Goal: Task Accomplishment & Management: Use online tool/utility

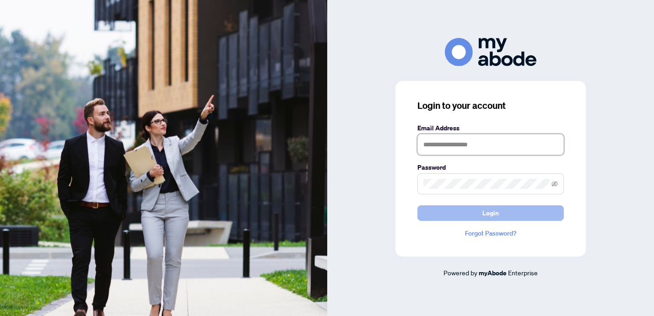
type input "**********"
click at [494, 214] on span "Login" at bounding box center [491, 213] width 16 height 15
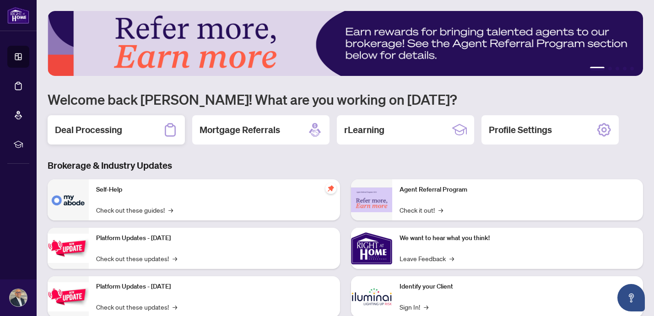
click at [93, 133] on h2 "Deal Processing" at bounding box center [88, 130] width 67 height 13
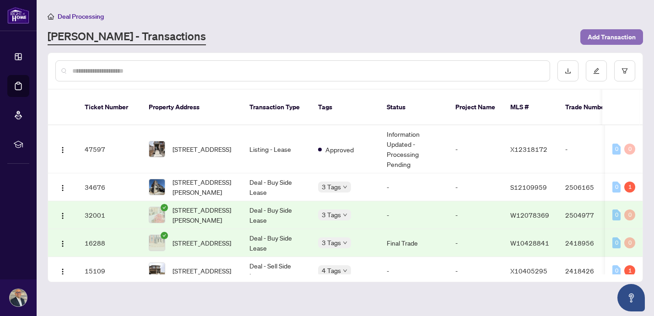
click at [604, 34] on span "Add Transaction" at bounding box center [612, 37] width 48 height 15
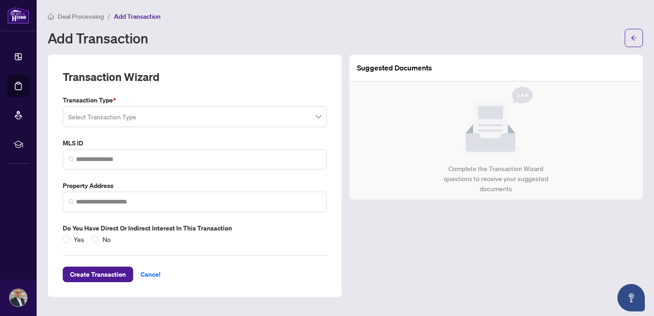
click at [147, 121] on input "search" at bounding box center [190, 118] width 245 height 20
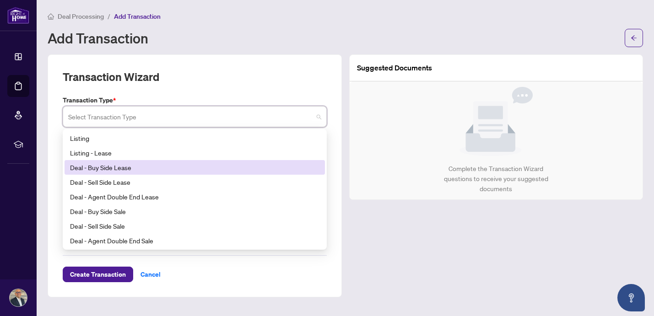
click at [107, 170] on div "Deal - Buy Side Lease" at bounding box center [195, 168] width 250 height 10
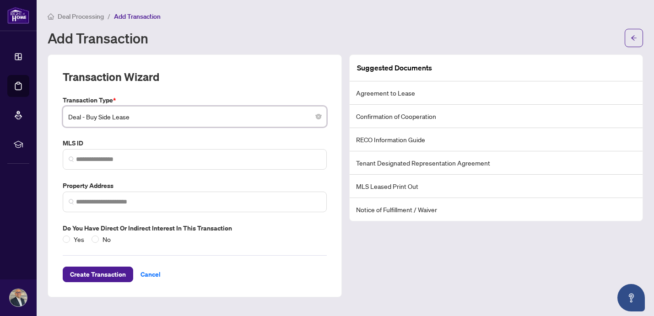
click at [318, 121] on span "Deal - Buy Side Lease" at bounding box center [194, 116] width 253 height 17
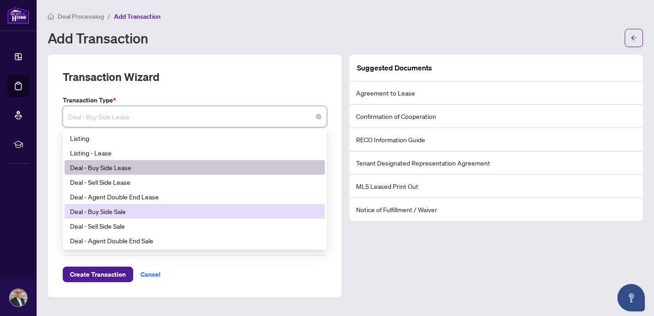
click at [244, 213] on div "Deal - Buy Side Sale" at bounding box center [195, 211] width 250 height 10
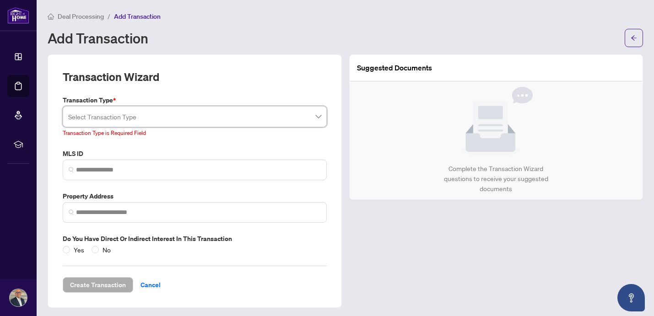
click at [237, 117] on input "search" at bounding box center [190, 118] width 245 height 20
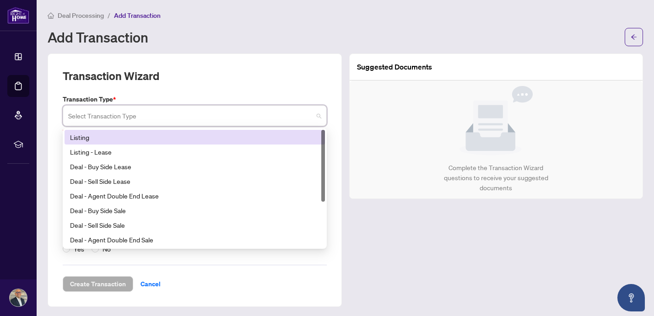
click at [86, 135] on div "Listing" at bounding box center [195, 137] width 250 height 10
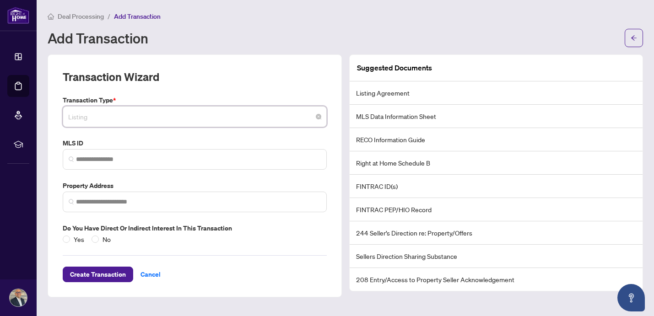
click at [316, 119] on span "Listing" at bounding box center [194, 116] width 253 height 17
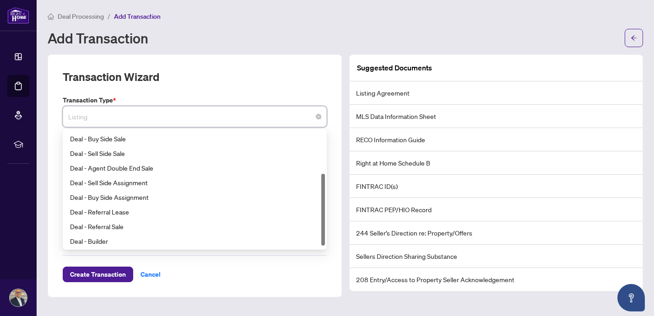
scroll to position [73, 0]
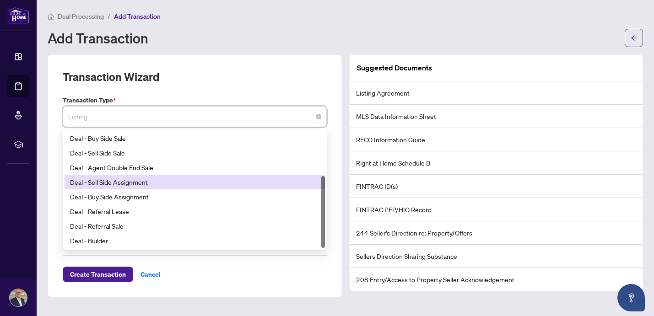
click at [117, 179] on div "Deal - Sell Side Assignment" at bounding box center [195, 182] width 250 height 10
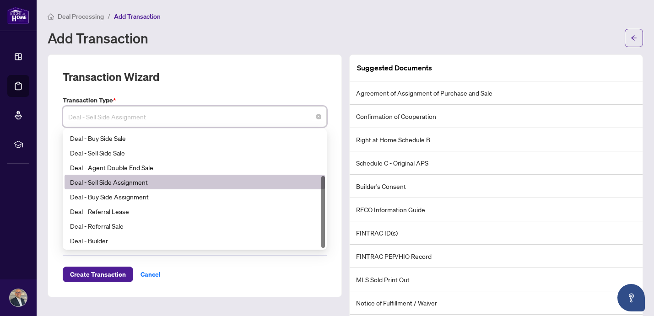
drag, startPoint x: 162, startPoint y: 117, endPoint x: 46, endPoint y: 110, distance: 115.5
click at [46, 110] on div "Transaction Wizard Transaction Type * Deal - Sell Side Assignment 20 21 22 Deal…" at bounding box center [195, 196] width 302 height 284
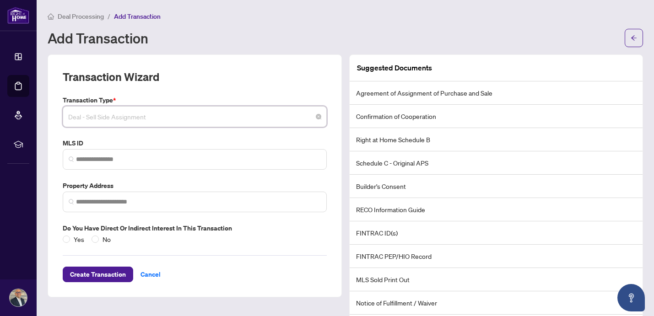
click at [315, 117] on span "Deal - Sell Side Assignment" at bounding box center [194, 116] width 253 height 17
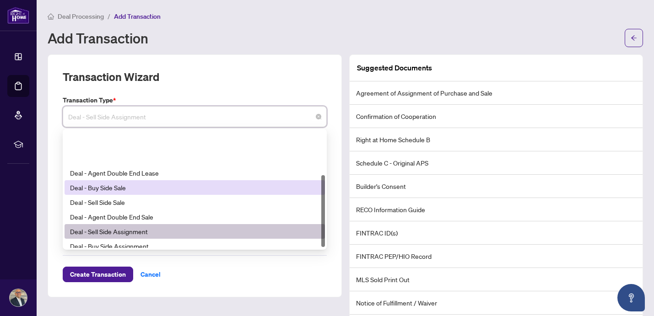
scroll to position [0, 0]
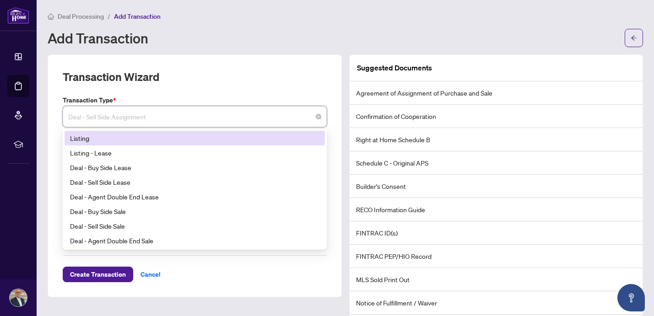
click at [109, 140] on div "Listing" at bounding box center [195, 138] width 250 height 10
